Goal: Information Seeking & Learning: Compare options

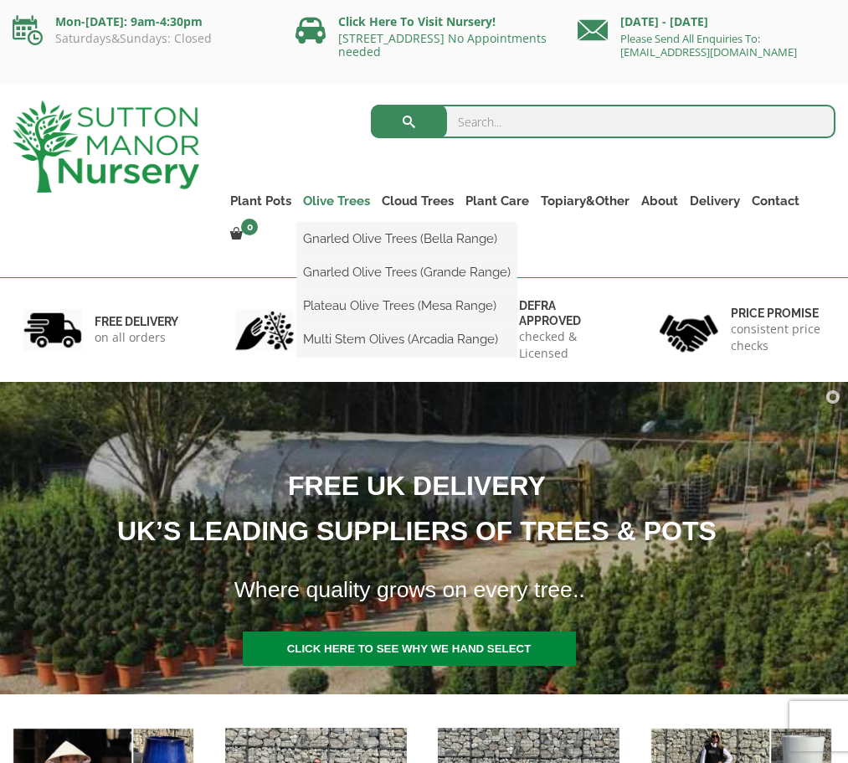
click at [348, 202] on link "Olive Trees" at bounding box center [336, 200] width 79 height 23
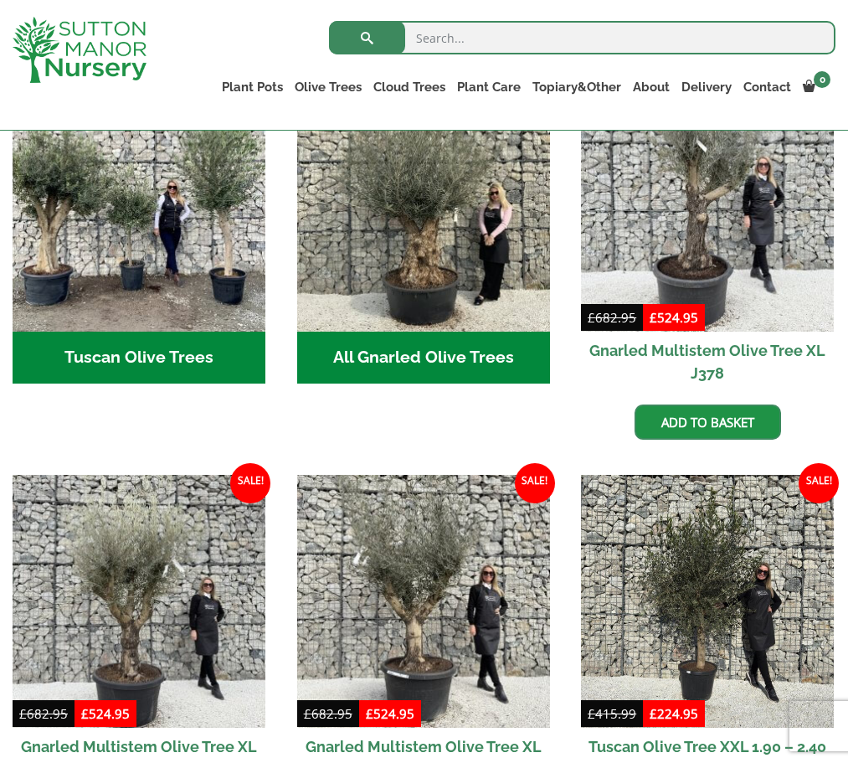
scroll to position [683, 0]
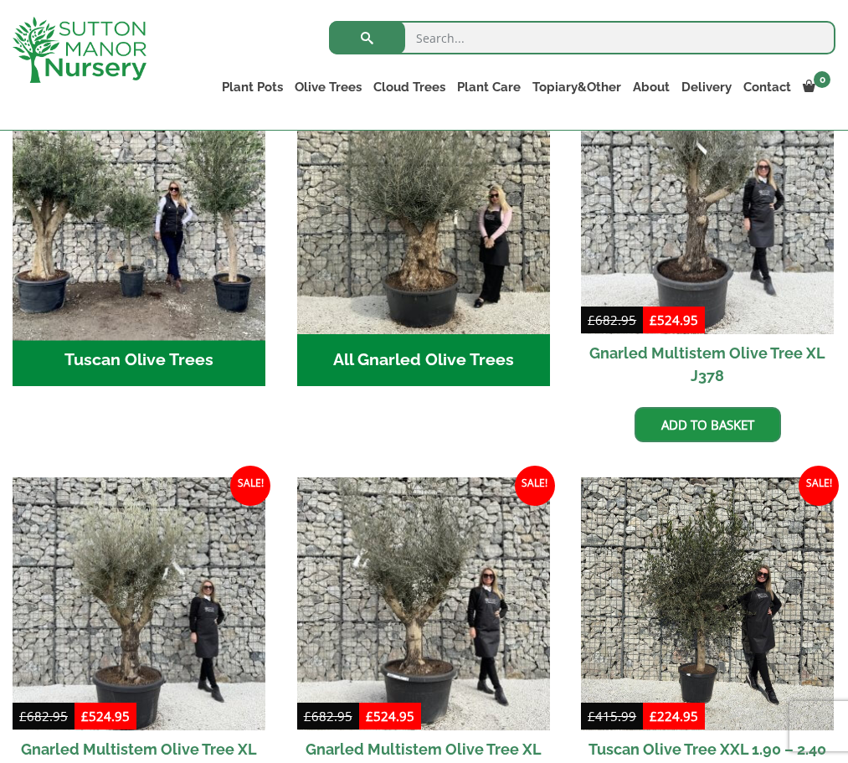
click at [137, 236] on img "Visit product category Tuscan Olive Trees" at bounding box center [139, 208] width 266 height 266
click at [184, 232] on img "Visit product category Tuscan Olive Trees" at bounding box center [139, 208] width 266 height 266
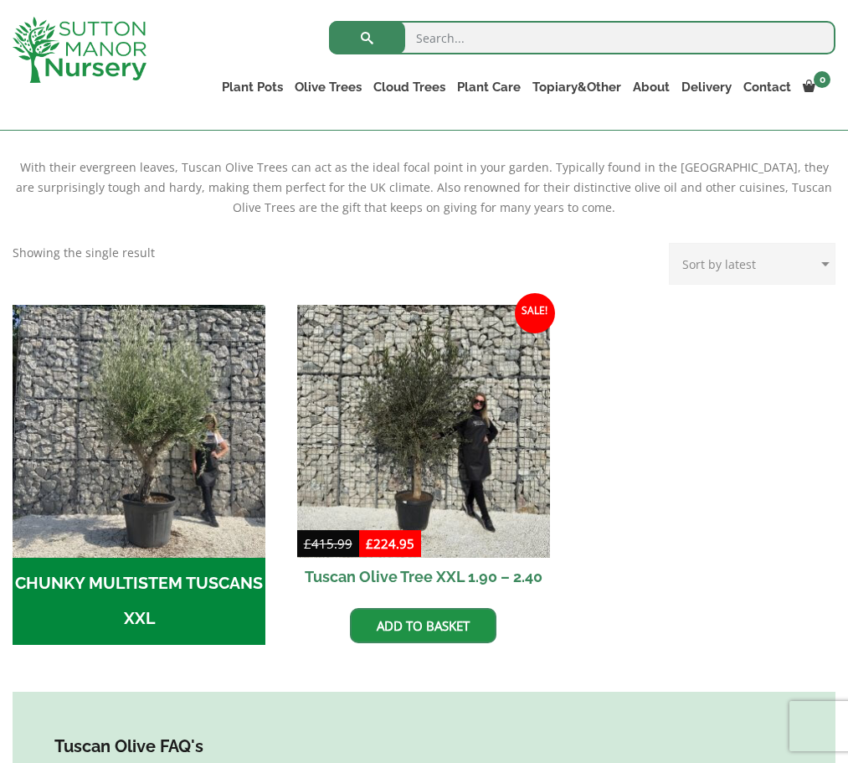
scroll to position [357, 0]
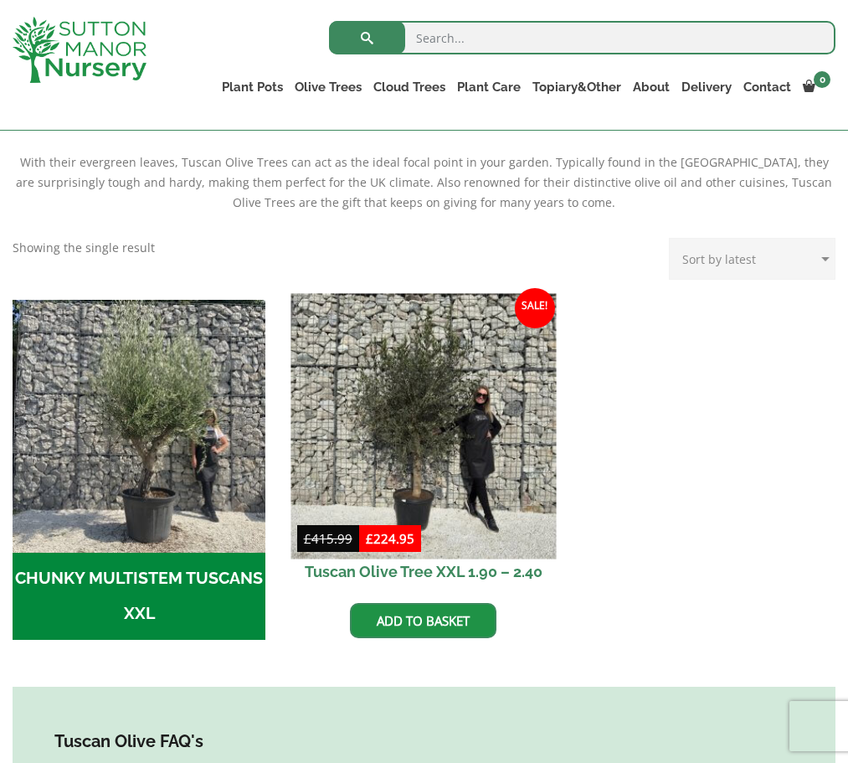
click at [418, 420] on img at bounding box center [424, 426] width 266 height 266
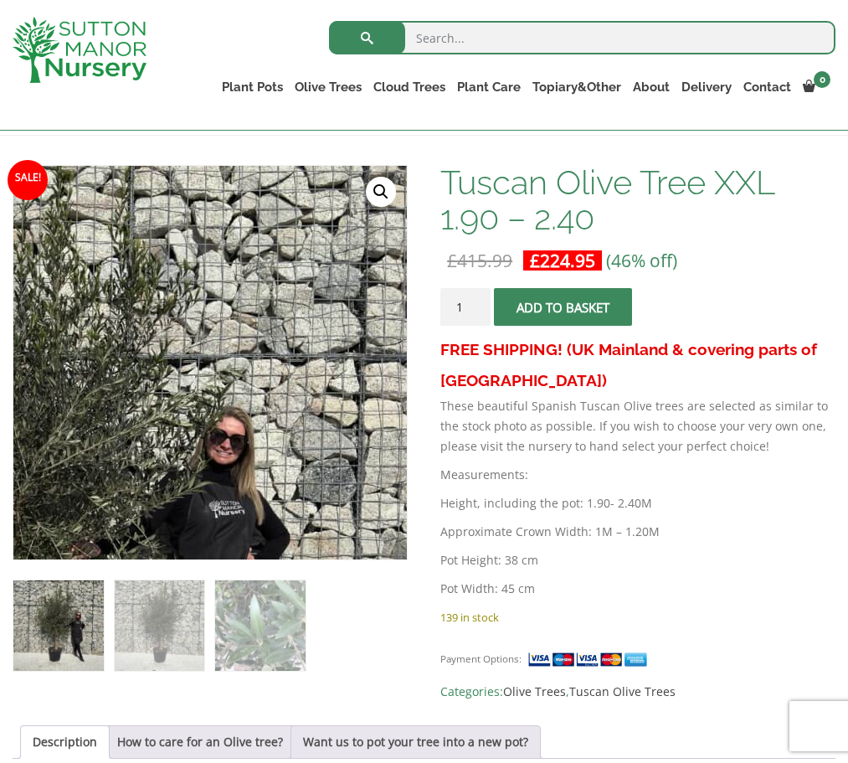
scroll to position [236, 0]
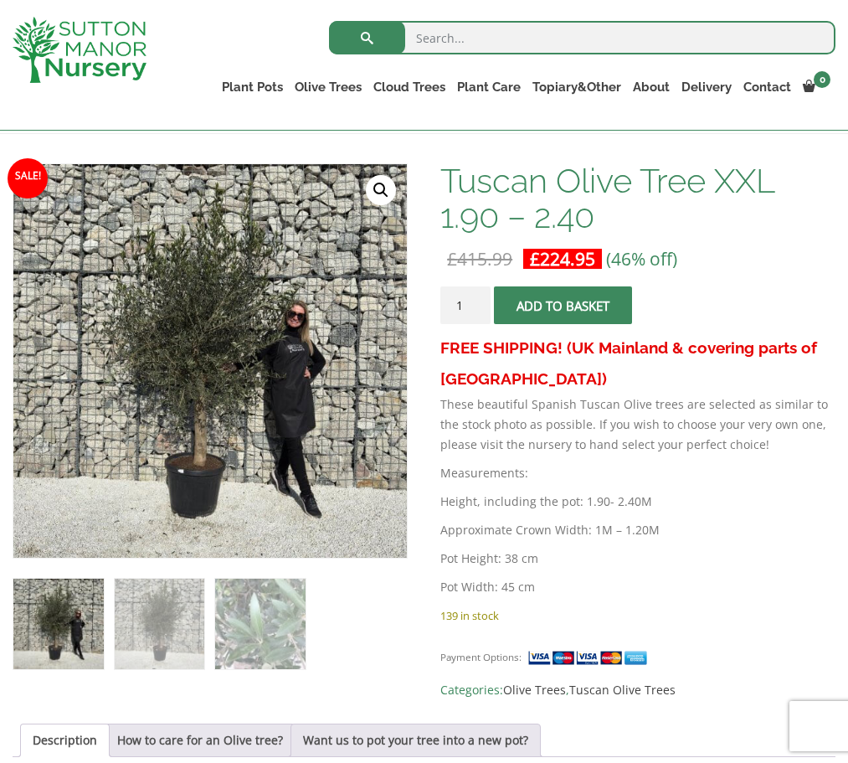
drag, startPoint x: 571, startPoint y: 472, endPoint x: 544, endPoint y: 473, distance: 27.7
click at [567, 472] on p "Measurements:" at bounding box center [638, 473] width 395 height 20
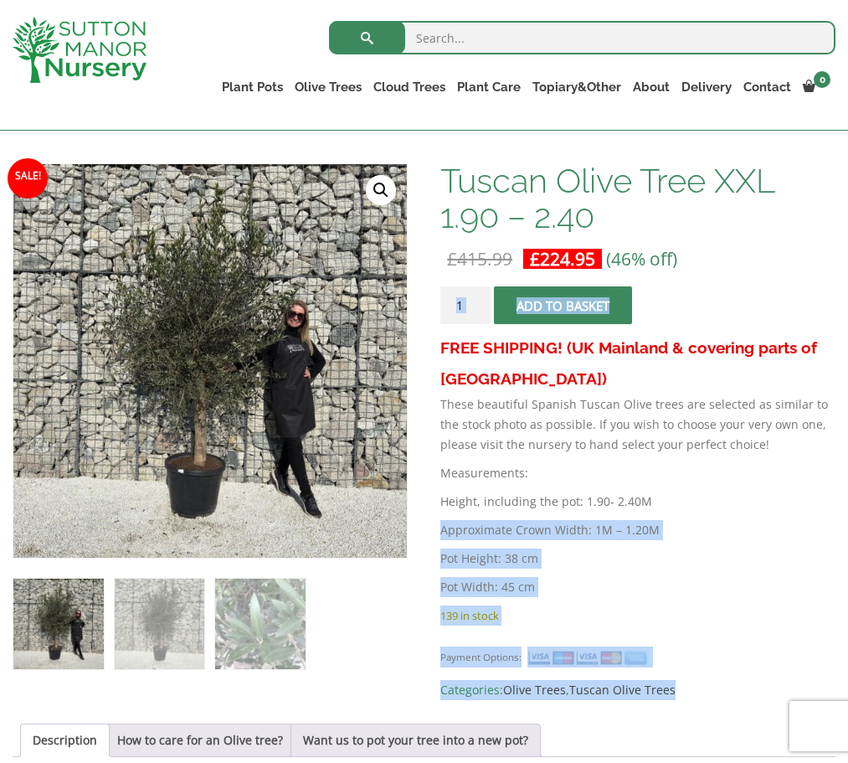
drag, startPoint x: 437, startPoint y: 498, endPoint x: 629, endPoint y: 502, distance: 191.8
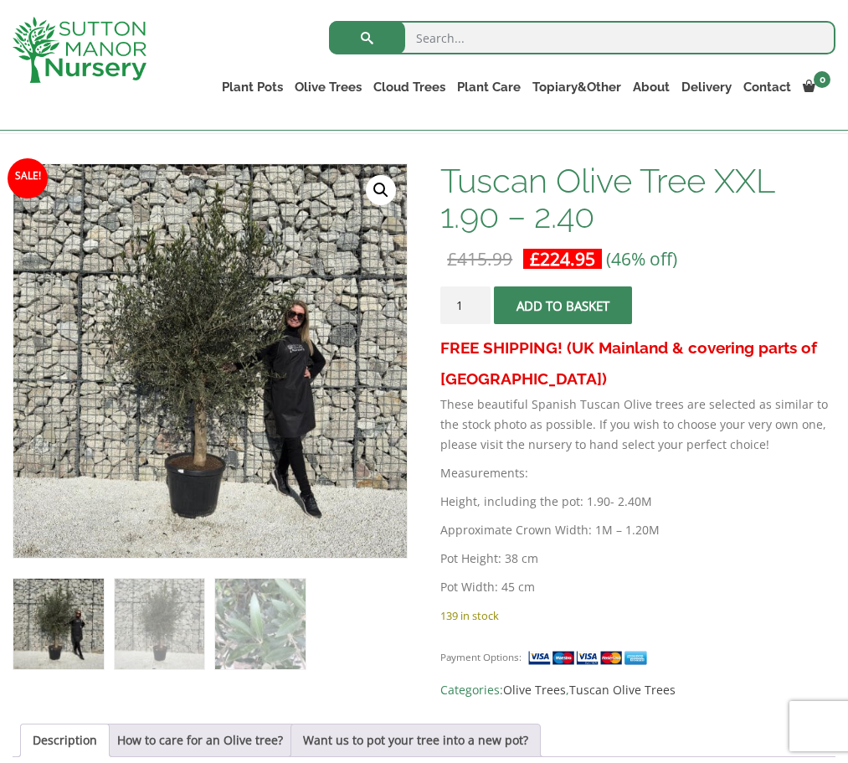
drag, startPoint x: 796, startPoint y: 492, endPoint x: 534, endPoint y: 490, distance: 261.3
click at [777, 492] on p "Height, including the pot: 1.90- 2.40M" at bounding box center [638, 502] width 395 height 20
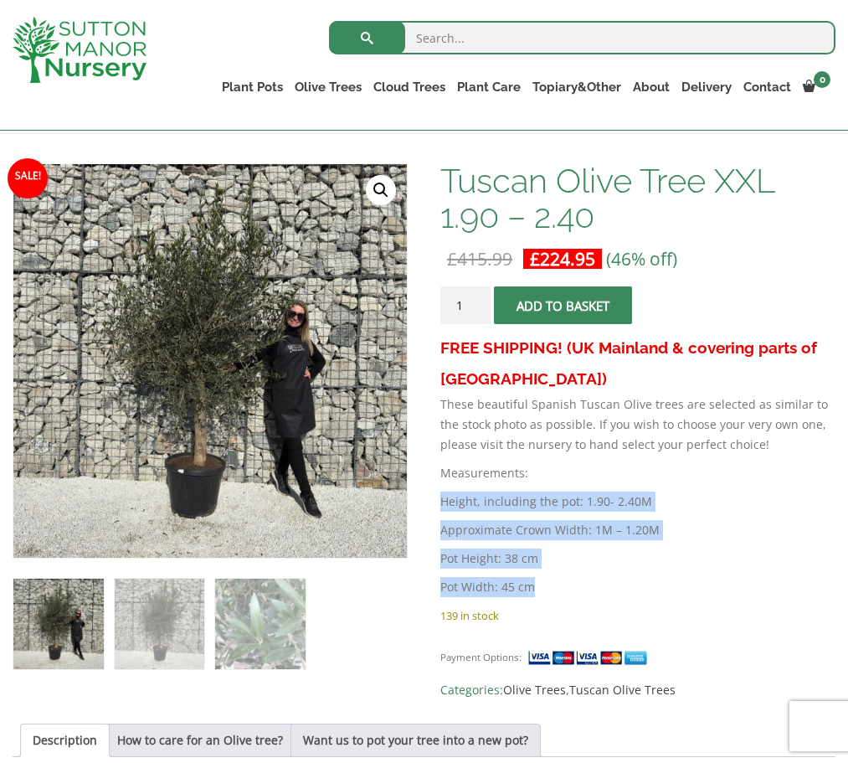
drag, startPoint x: 441, startPoint y: 499, endPoint x: 549, endPoint y: 580, distance: 134.0
click at [549, 580] on div "FREE SHIPPING! (UK Mainland & covering parts of Scotland) These beautiful Spani…" at bounding box center [638, 469] width 395 height 273
copy div "Height, including the pot: 1.90- 2.40M Approximate Crown Width: 1M – 1.20M Pot …"
click at [176, 625] on img at bounding box center [160, 624] width 90 height 90
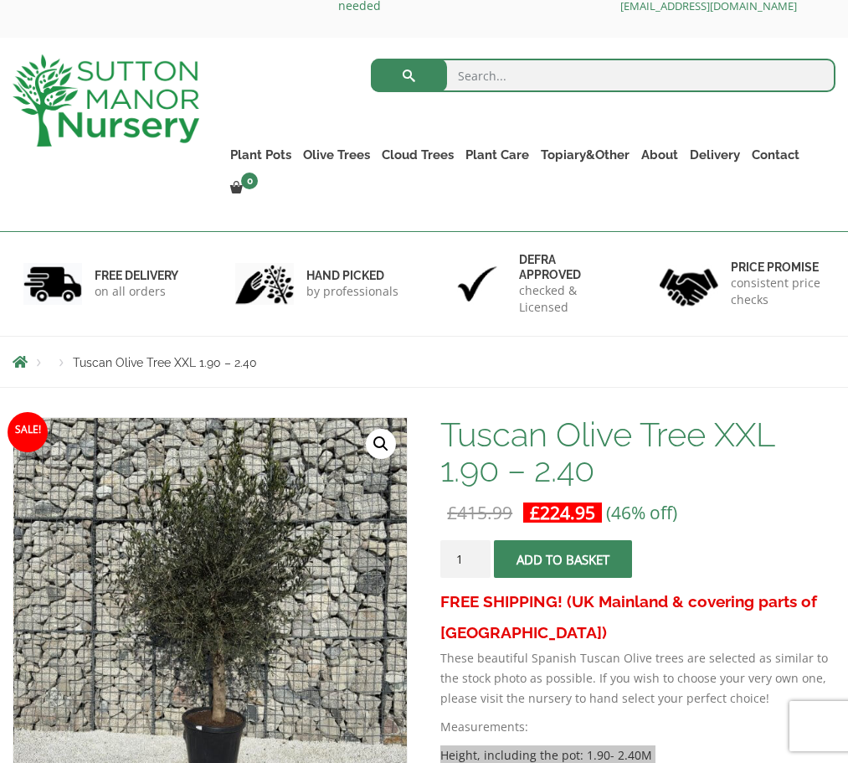
scroll to position [0, 0]
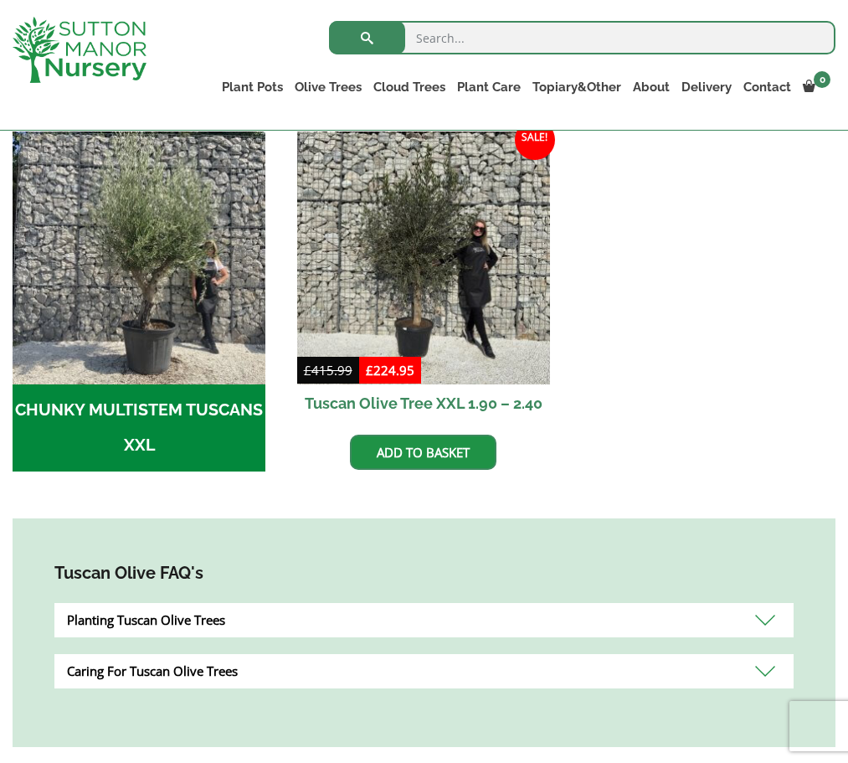
scroll to position [557, 0]
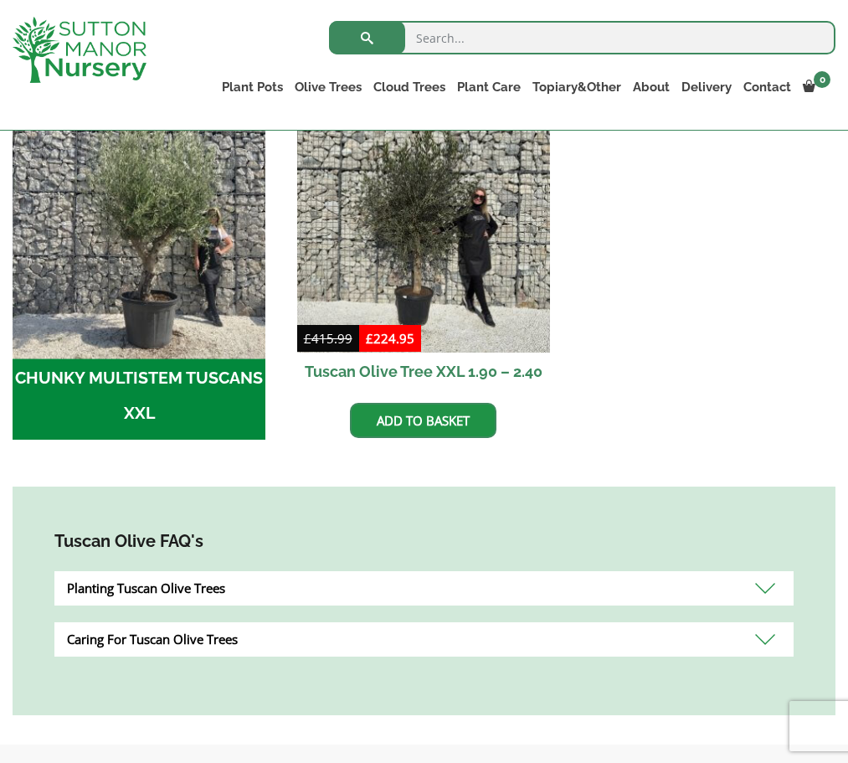
click at [186, 247] on img "Visit product category CHUNKY MULTISTEM TUSCANS XXL" at bounding box center [139, 226] width 266 height 266
click at [174, 239] on img "Visit product category CHUNKY MULTISTEM TUSCANS XXL" at bounding box center [139, 226] width 266 height 266
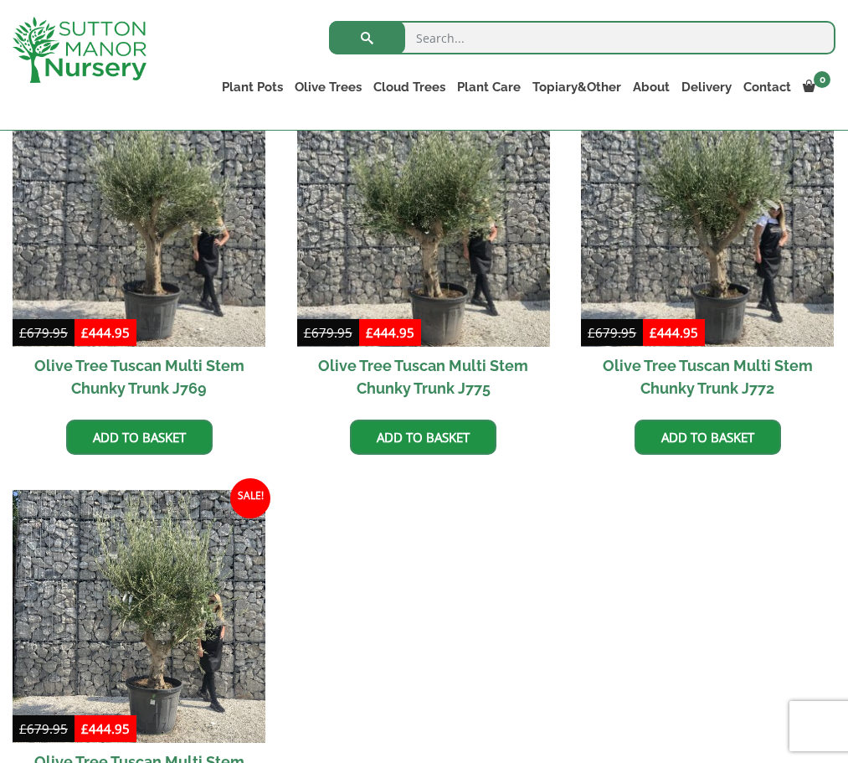
scroll to position [472, 0]
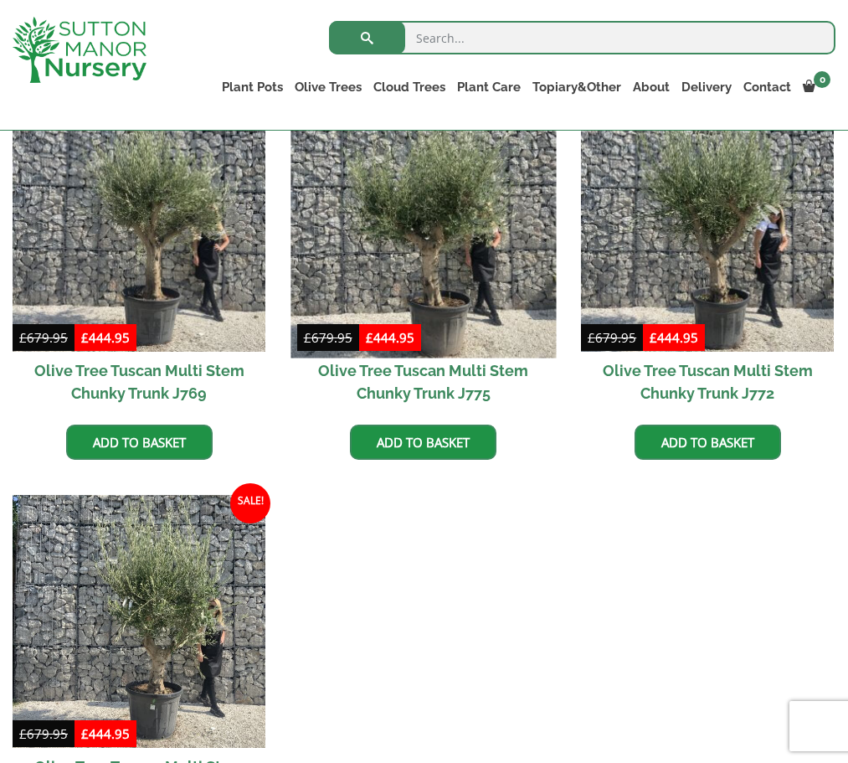
click at [456, 270] on img at bounding box center [424, 225] width 266 height 266
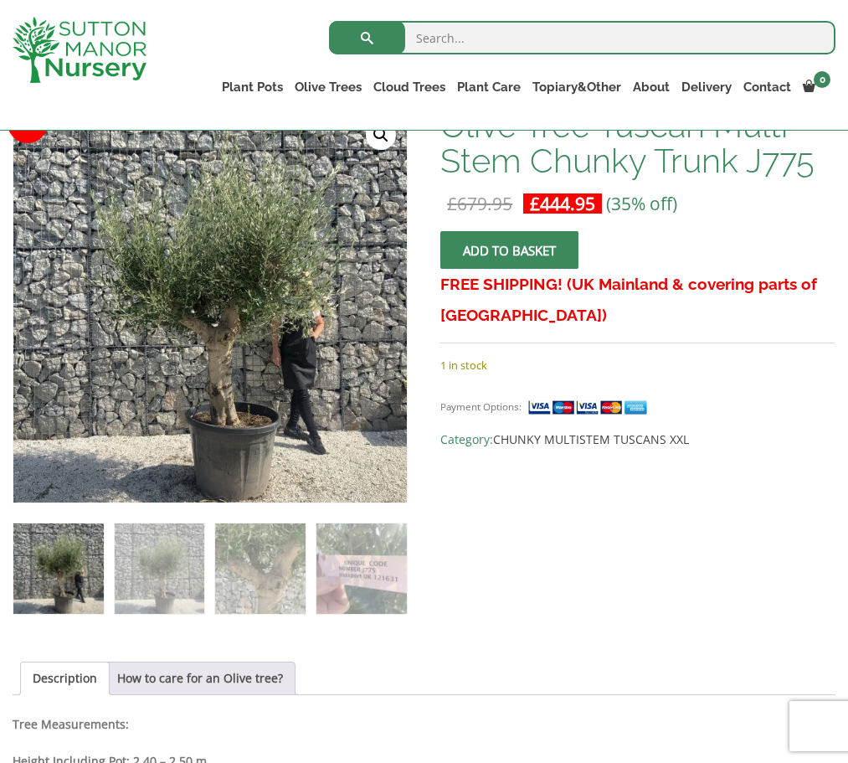
scroll to position [311, 0]
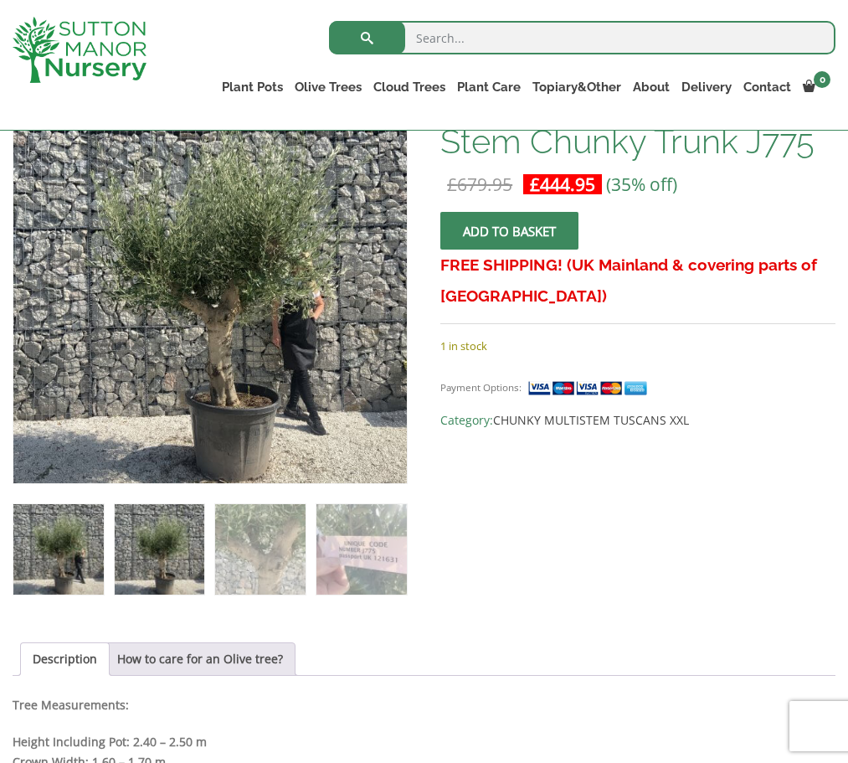
click at [180, 544] on img at bounding box center [160, 549] width 90 height 90
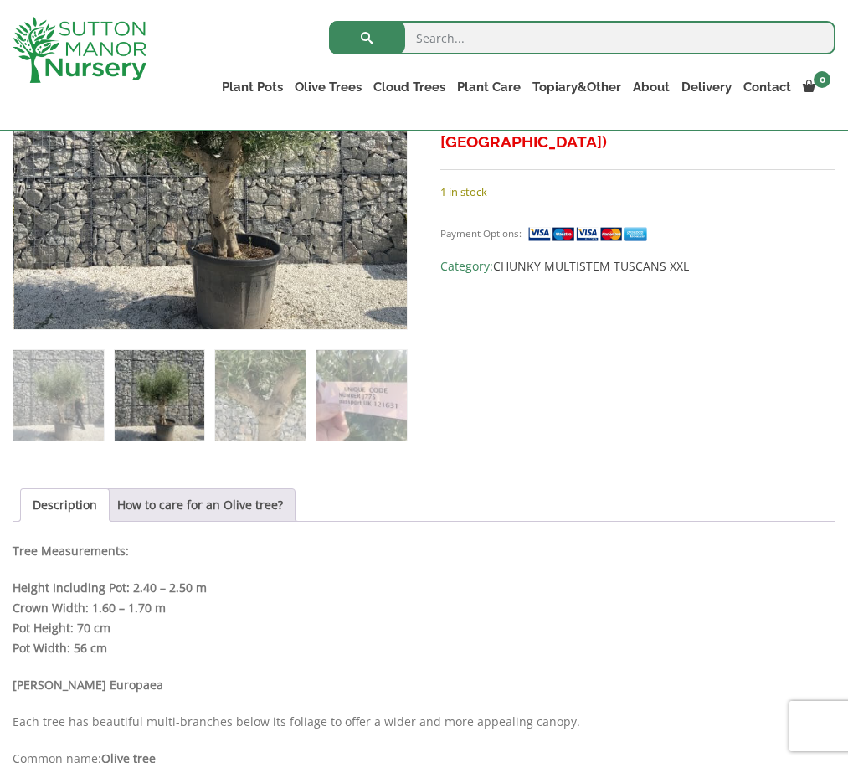
scroll to position [565, 0]
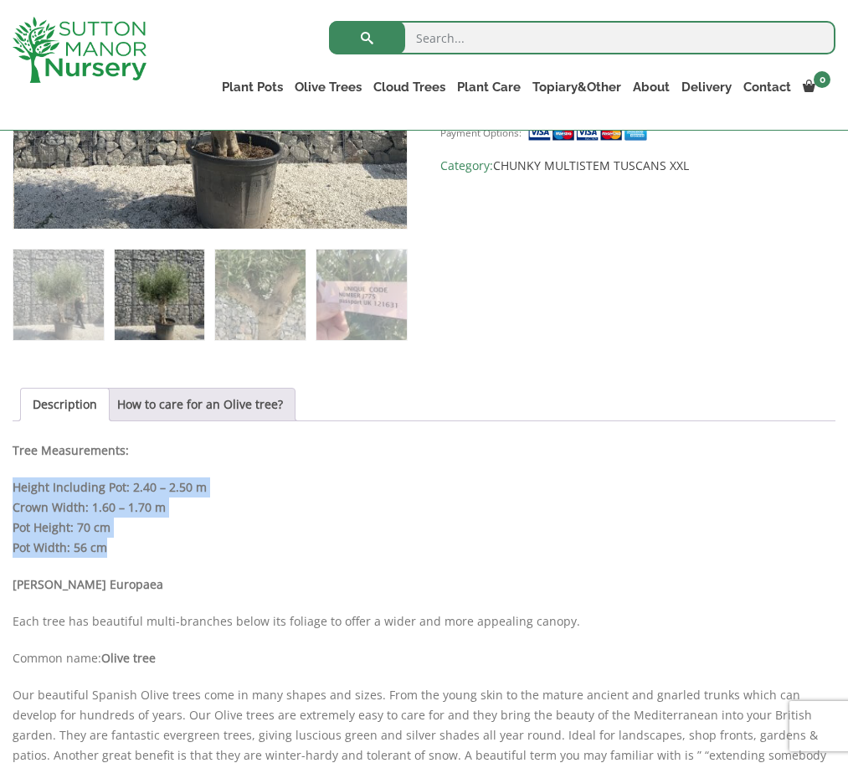
drag, startPoint x: 11, startPoint y: 487, endPoint x: 115, endPoint y: 545, distance: 119.3
click at [116, 545] on div "Sale! 🔍 Olive Tree Tuscan Multi Stem Chunky Trunk J775 £ 679.95 Original price …" at bounding box center [424, 701] width 848 height 1758
copy p "Height Including Pot: 2.40 – 2.50 m Crown Width: 1.60 – 1.70 m Pot Height: 70 c…"
